Goal: Transaction & Acquisition: Book appointment/travel/reservation

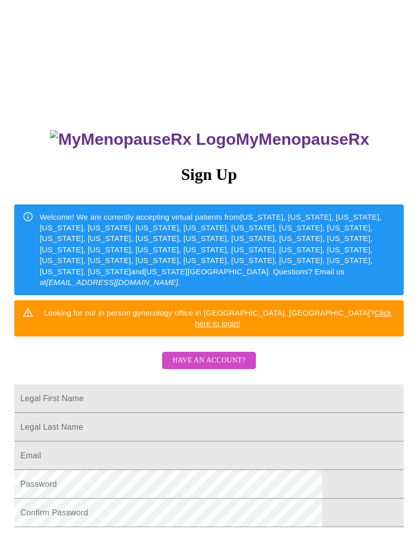
click at [217, 354] on span "Have an account?" at bounding box center [208, 360] width 73 height 13
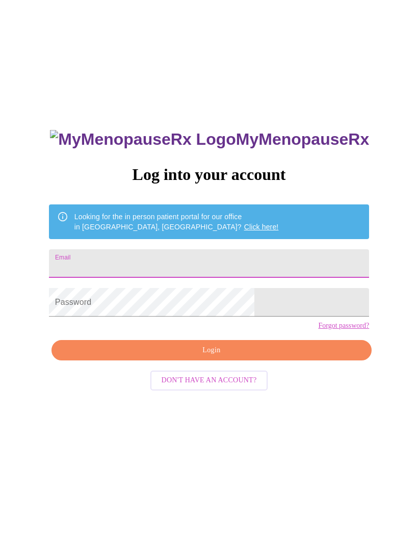
type input "heather"
click at [229, 276] on input "Email" at bounding box center [209, 263] width 320 height 29
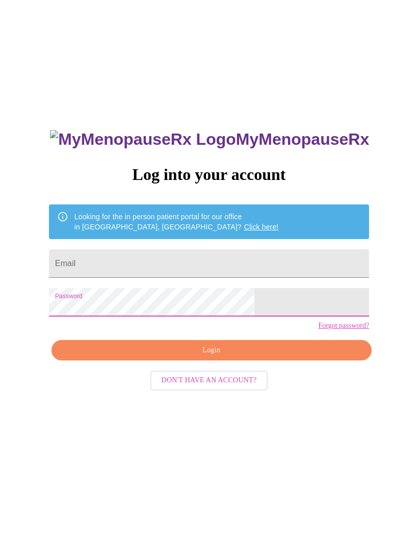
click at [213, 357] on span "Login" at bounding box center [211, 350] width 296 height 13
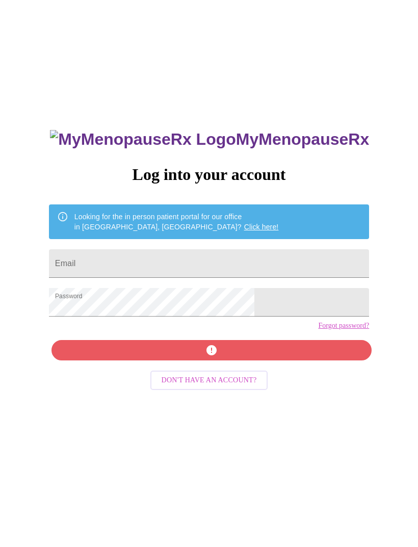
click at [183, 269] on input "Email" at bounding box center [209, 263] width 320 height 29
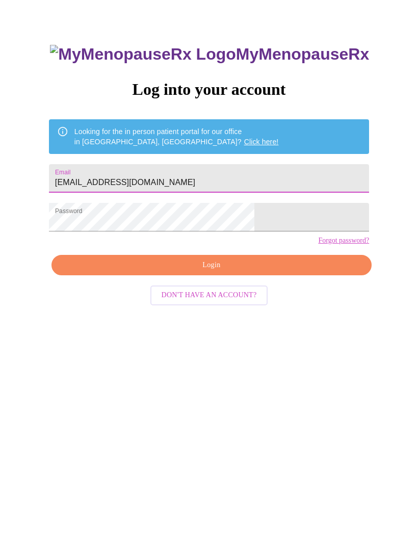
type input "[EMAIL_ADDRESS][DOMAIN_NAME]"
click at [294, 340] on button "Login" at bounding box center [211, 350] width 320 height 21
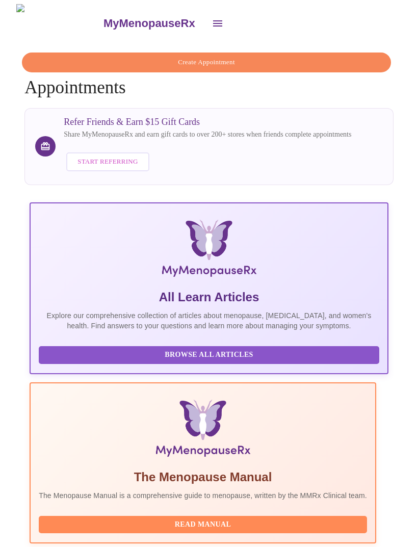
click at [289, 57] on span "Create Appointment" at bounding box center [206, 63] width 345 height 12
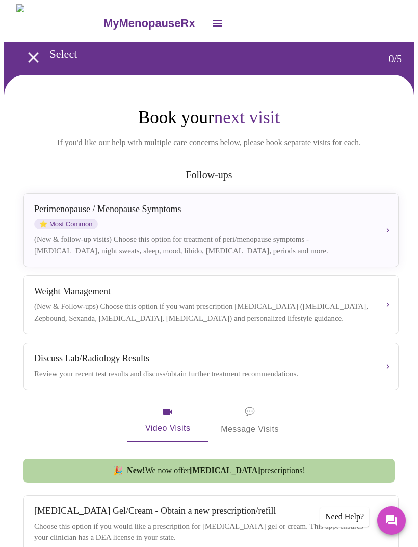
click at [377, 310] on div "[MEDICAL_DATA] (New & Follow-ups) Choose this option if you want prescription […" at bounding box center [210, 305] width 353 height 38
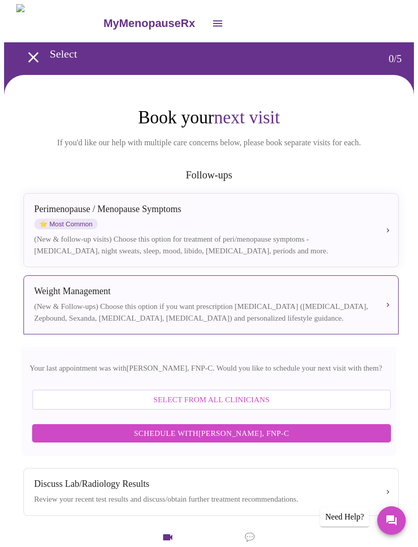
click at [286, 440] on span "Schedule with [PERSON_NAME], FNP-C" at bounding box center [211, 432] width 338 height 13
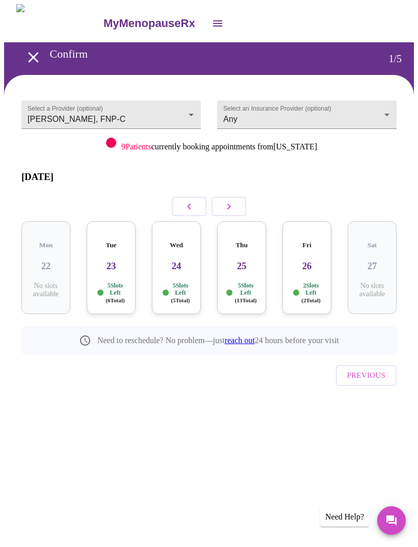
click at [235, 200] on button "button" at bounding box center [228, 206] width 35 height 19
click at [229, 200] on icon "button" at bounding box center [229, 206] width 12 height 12
click at [229, 201] on icon "button" at bounding box center [229, 206] width 12 height 12
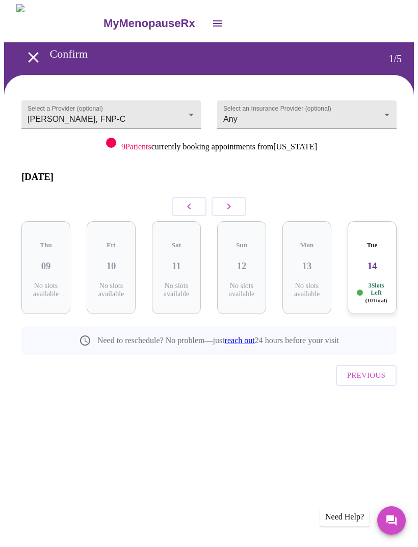
click at [372, 282] on p "3 Slots Left ( 10 Total)" at bounding box center [376, 293] width 22 height 22
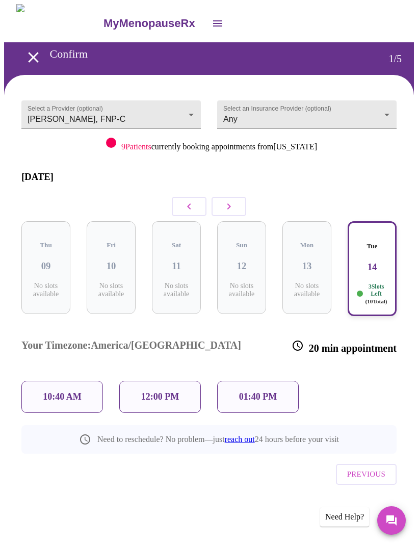
click at [63, 391] on p "10:40 AM" at bounding box center [62, 396] width 39 height 11
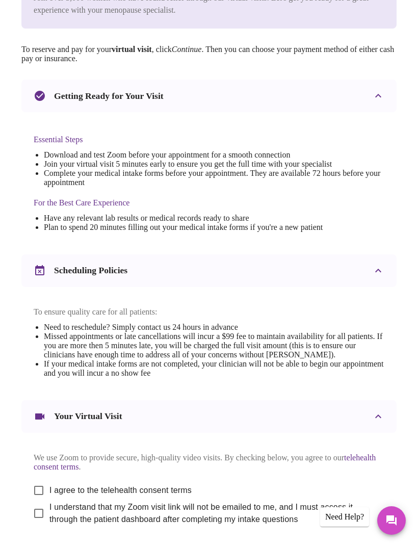
scroll to position [228, 0]
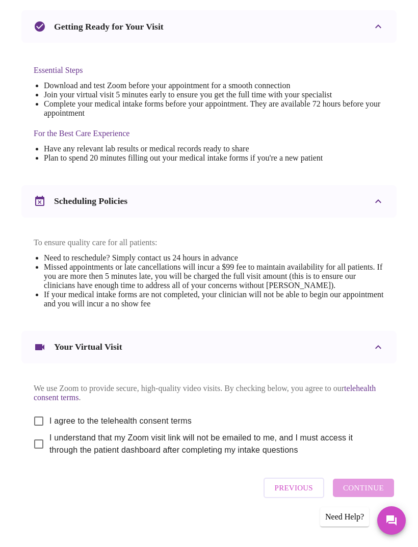
click at [34, 431] on input "I agree to the telehealth consent terms" at bounding box center [38, 420] width 21 height 21
checkbox input "true"
click at [31, 454] on input "I understand that my Zoom visit link will not be emailed to me, and I must acce…" at bounding box center [38, 443] width 21 height 21
checkbox input "true"
click at [377, 494] on span "Continue" at bounding box center [363, 487] width 41 height 13
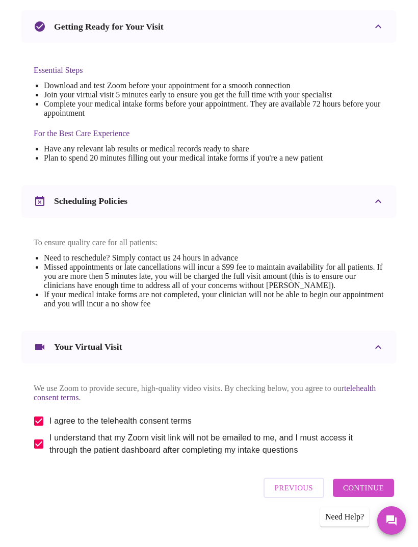
scroll to position [0, 0]
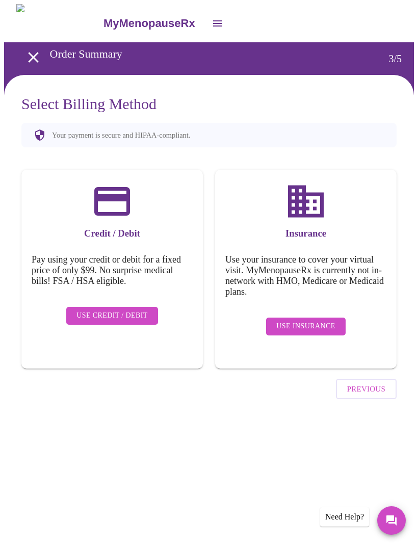
click at [319, 320] on span "Use Insurance" at bounding box center [305, 326] width 59 height 13
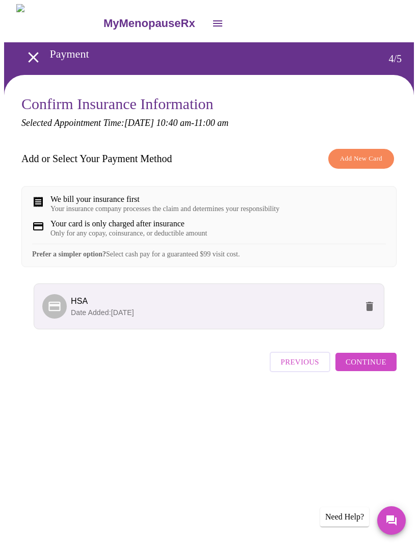
click at [386, 368] on span "Continue" at bounding box center [365, 361] width 41 height 13
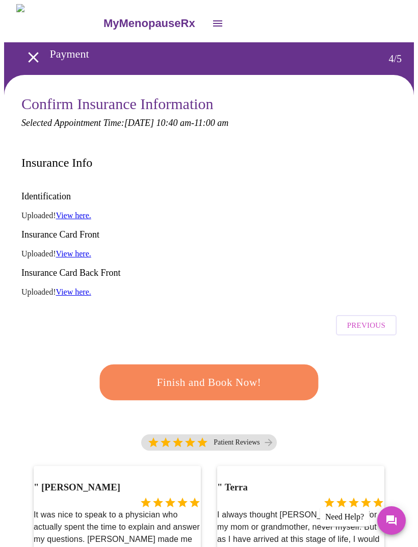
click at [272, 372] on span "Finish and Book Now!" at bounding box center [209, 382] width 198 height 20
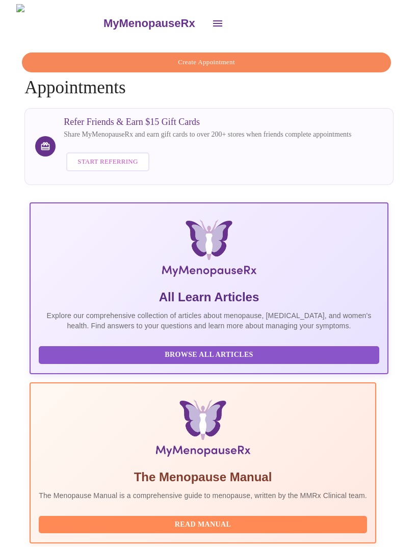
click at [334, 57] on span "Create Appointment" at bounding box center [206, 63] width 345 height 12
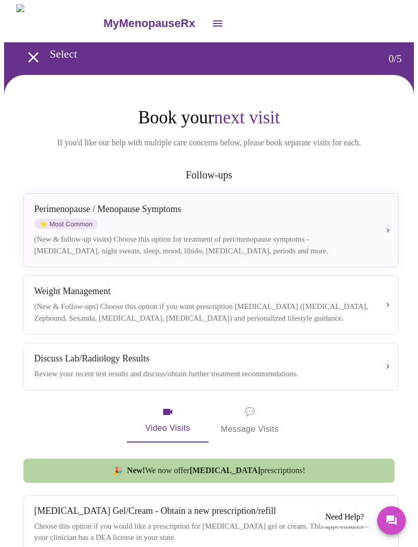
click at [376, 310] on div "[MEDICAL_DATA] (New & Follow-ups) Choose this option if you want prescription […" at bounding box center [210, 305] width 353 height 38
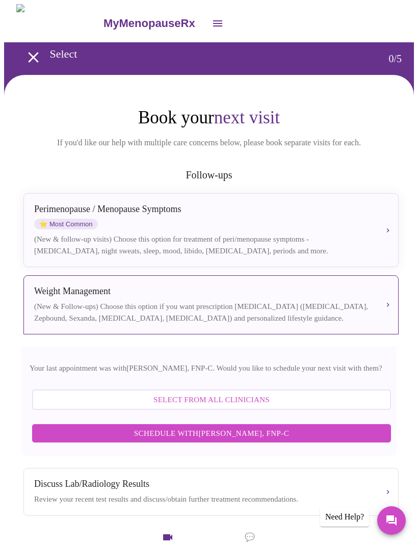
click at [314, 440] on span "Schedule with [PERSON_NAME], FNP-C" at bounding box center [211, 432] width 338 height 13
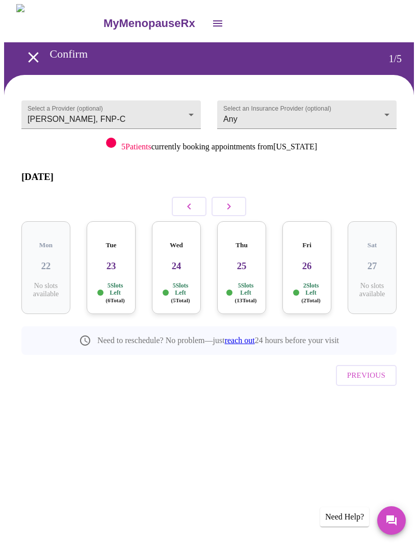
click at [233, 201] on icon "button" at bounding box center [229, 206] width 12 height 12
click at [230, 202] on icon "button" at bounding box center [229, 206] width 12 height 12
click at [230, 203] on icon "button" at bounding box center [229, 206] width 4 height 6
click at [226, 202] on icon "button" at bounding box center [229, 206] width 12 height 12
click at [232, 201] on icon "button" at bounding box center [229, 206] width 12 height 12
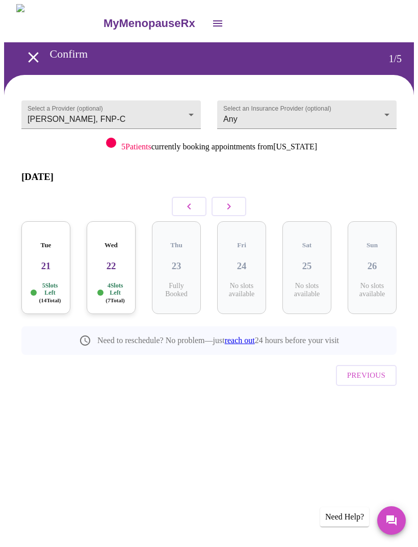
click at [234, 201] on icon "button" at bounding box center [229, 206] width 12 height 12
click at [232, 207] on button "button" at bounding box center [228, 206] width 35 height 19
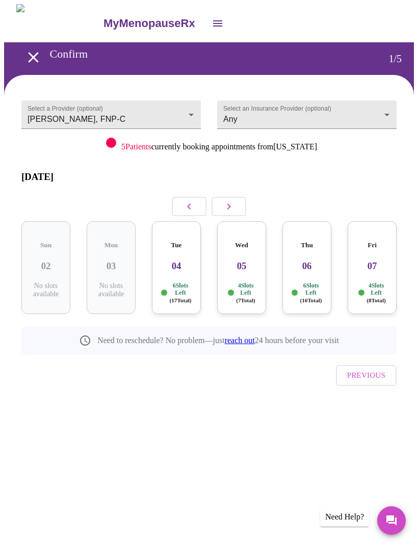
click at [312, 259] on div "Thu 06 6 Slots Left ( 16 Total)" at bounding box center [306, 267] width 49 height 93
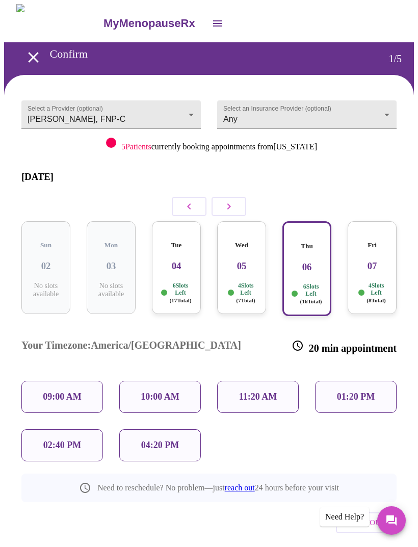
click at [258, 391] on p "11:20 AM" at bounding box center [258, 396] width 38 height 11
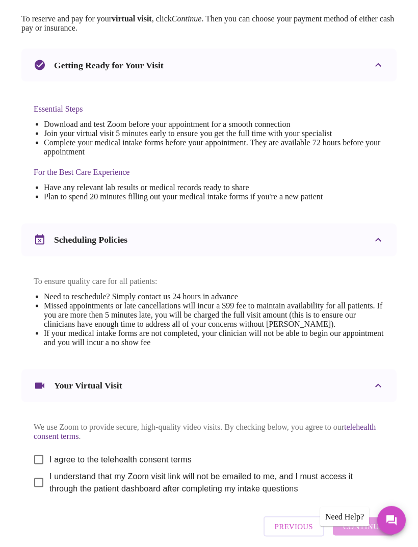
scroll to position [228, 0]
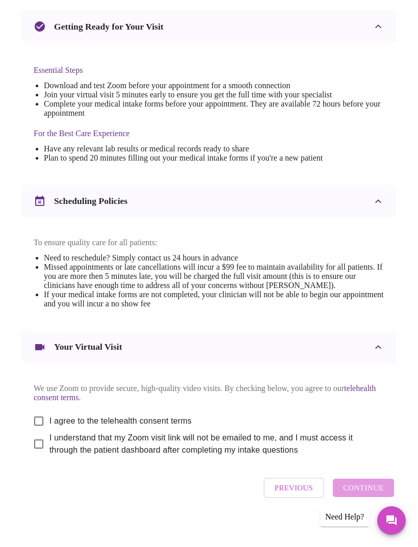
click at [33, 431] on input "I agree to the telehealth consent terms" at bounding box center [38, 420] width 21 height 21
checkbox input "true"
click at [38, 454] on input "I understand that my Zoom visit link will not be emailed to me, and I must acce…" at bounding box center [38, 443] width 21 height 21
checkbox input "true"
click at [377, 494] on span "Continue" at bounding box center [363, 487] width 41 height 13
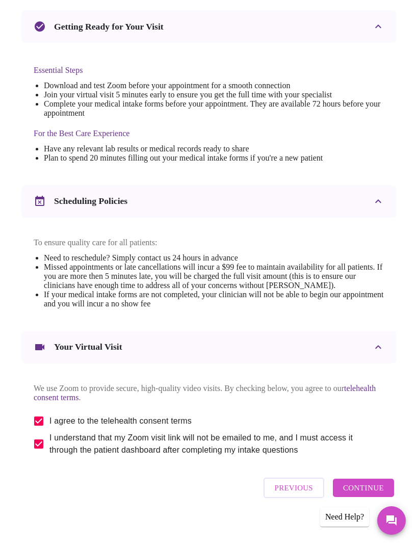
scroll to position [0, 0]
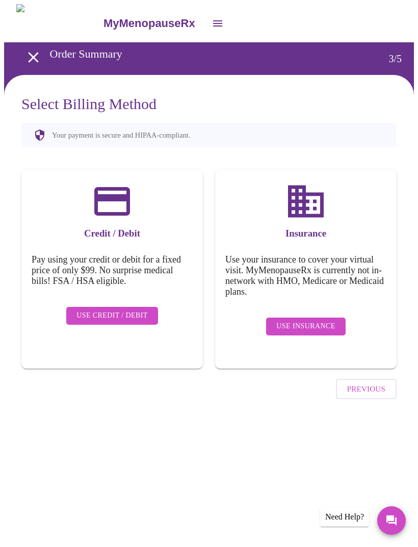
click at [334, 320] on span "Use Insurance" at bounding box center [305, 326] width 59 height 13
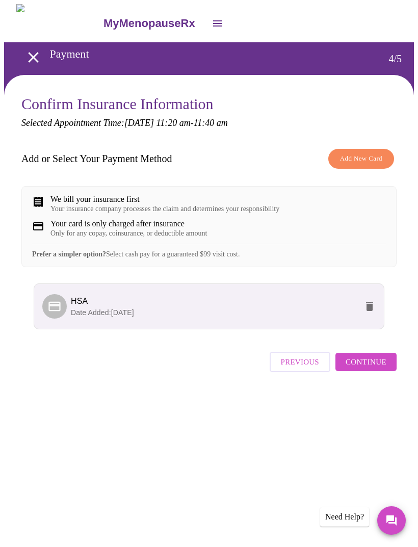
click at [380, 368] on span "Continue" at bounding box center [365, 361] width 41 height 13
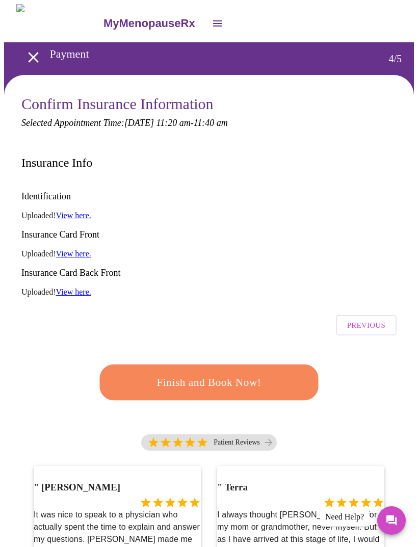
click at [267, 372] on span "Finish and Book Now!" at bounding box center [208, 381] width 189 height 19
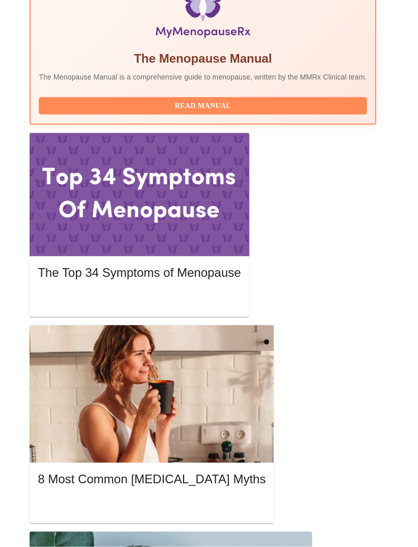
scroll to position [419, 0]
